Goal: Transaction & Acquisition: Subscribe to service/newsletter

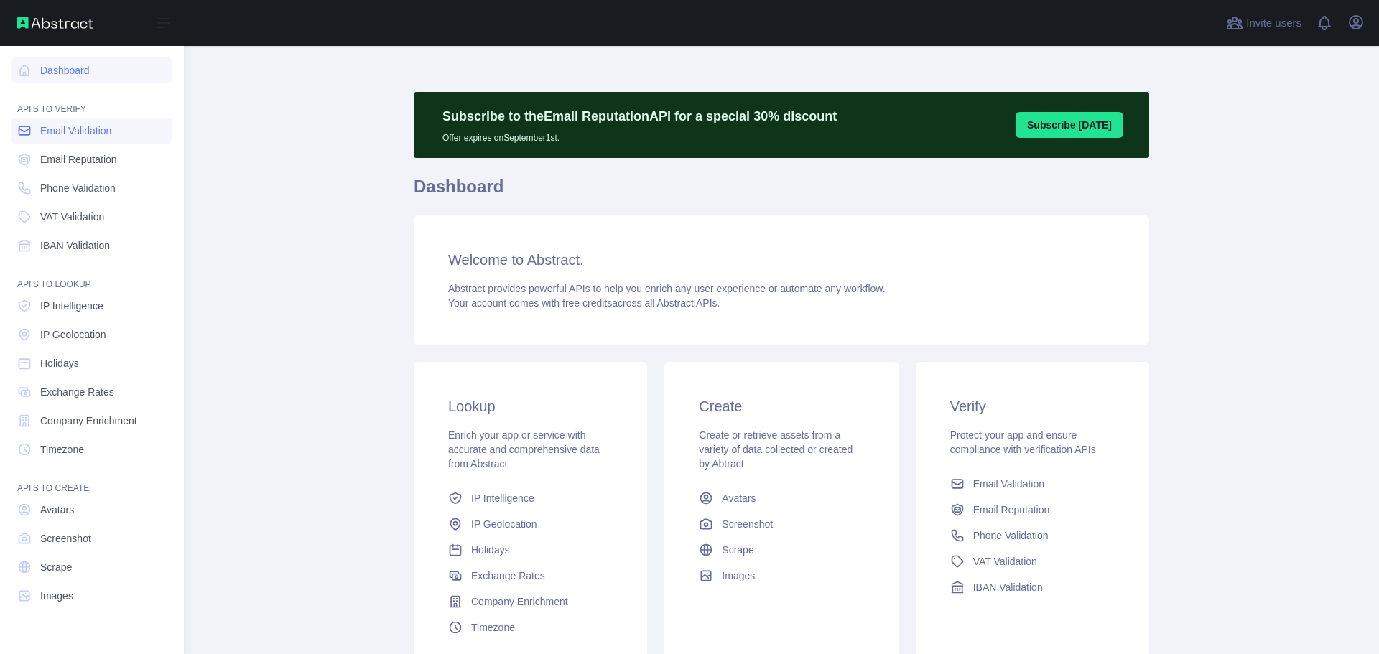
click at [60, 126] on span "Email Validation" at bounding box center [75, 131] width 71 height 14
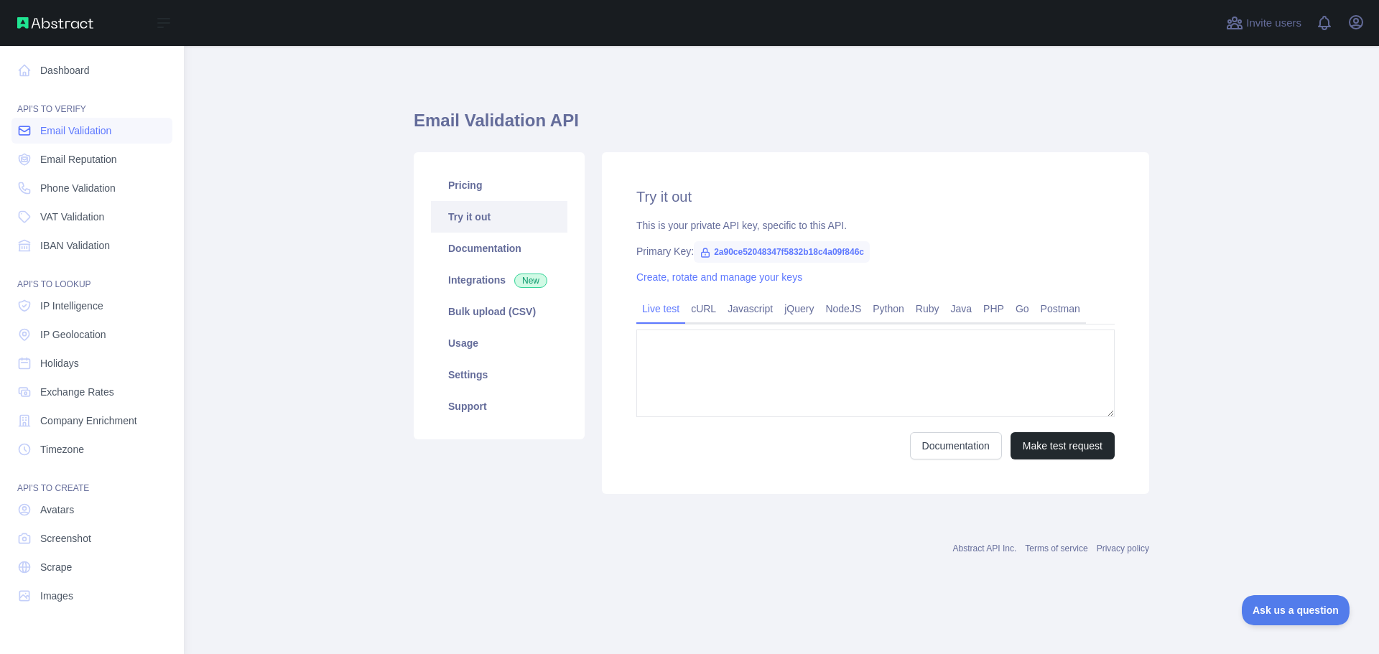
type textarea "**********"
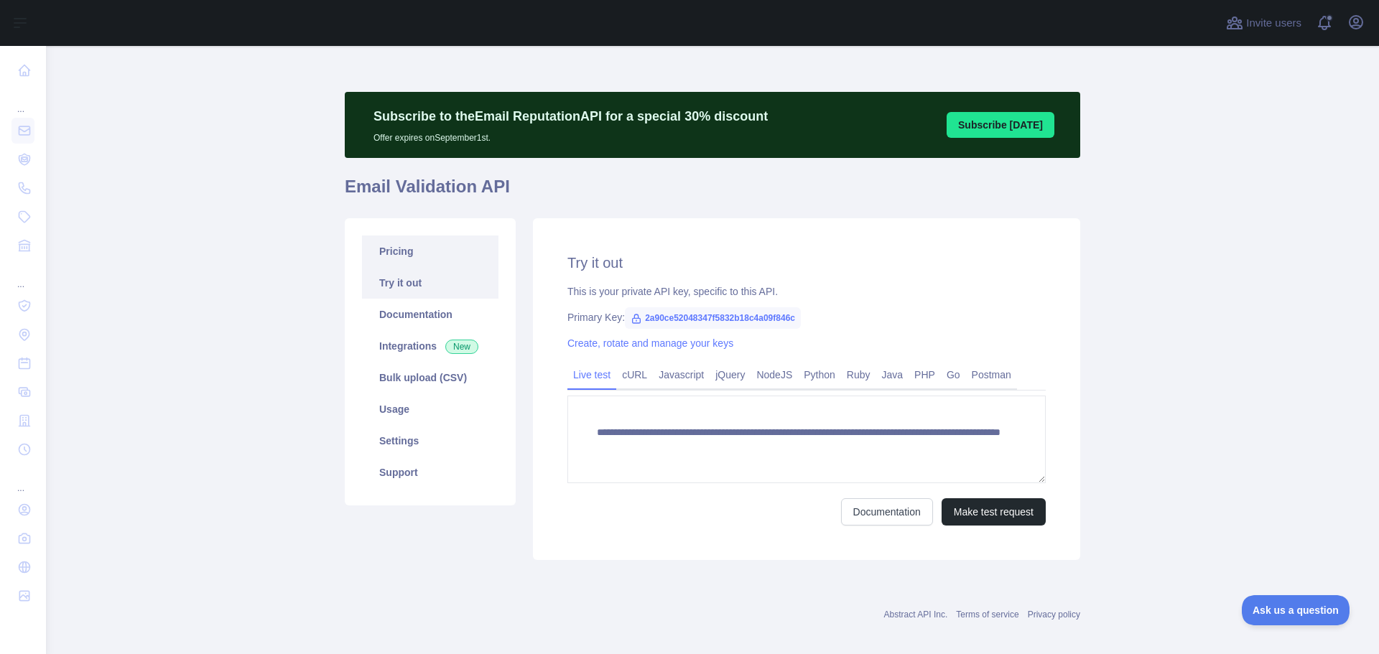
click at [417, 251] on link "Pricing" at bounding box center [430, 252] width 136 height 32
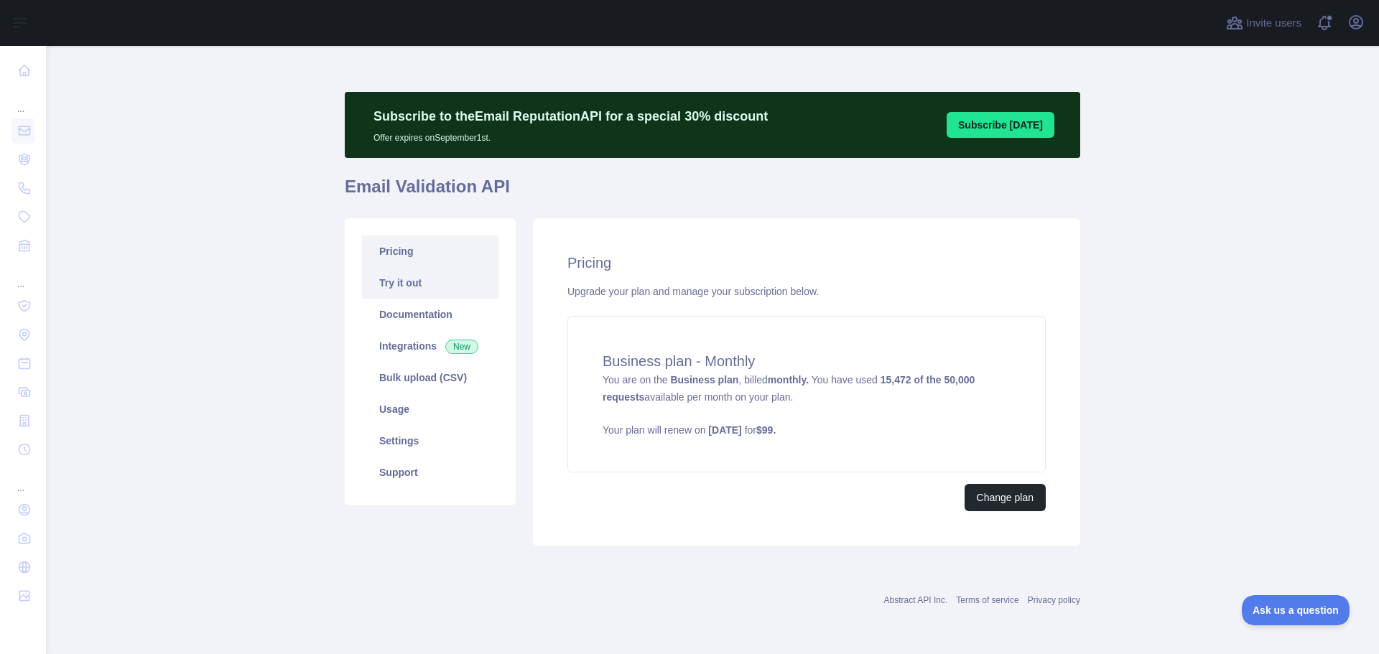
click at [407, 288] on link "Try it out" at bounding box center [430, 283] width 136 height 32
